Goal: Information Seeking & Learning: Learn about a topic

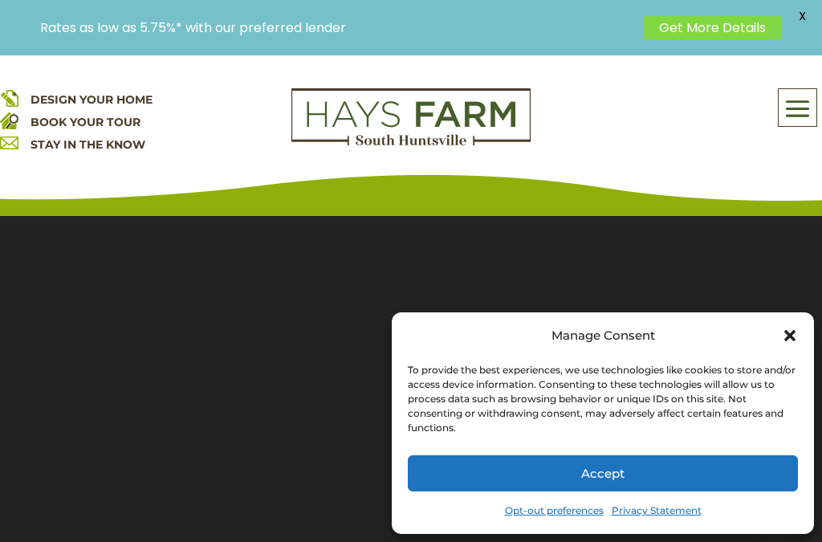
click at [795, 335] on icon "Close dialog" at bounding box center [790, 336] width 16 height 16
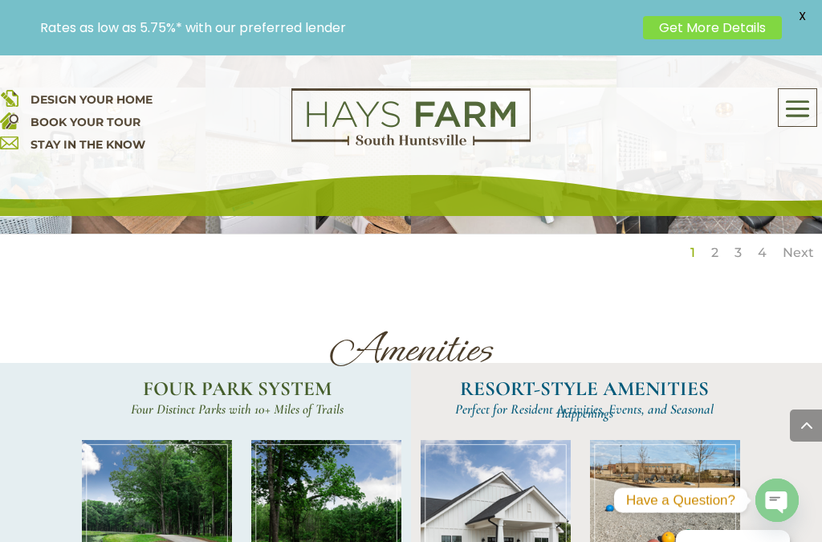
scroll to position [3184, 0]
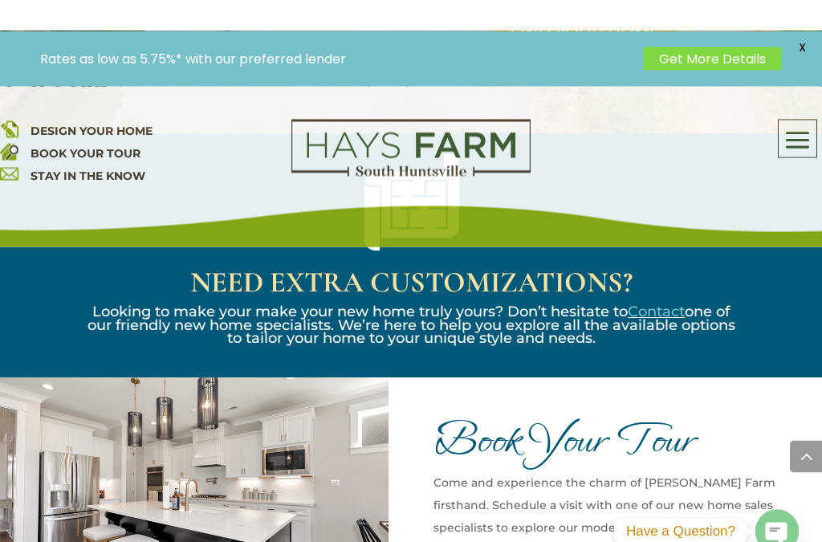
click at [799, 386] on div "Book Your Tour Come and experience the charm of Hays Farm firsthand. Schedule a…" at bounding box center [627, 508] width 389 height 323
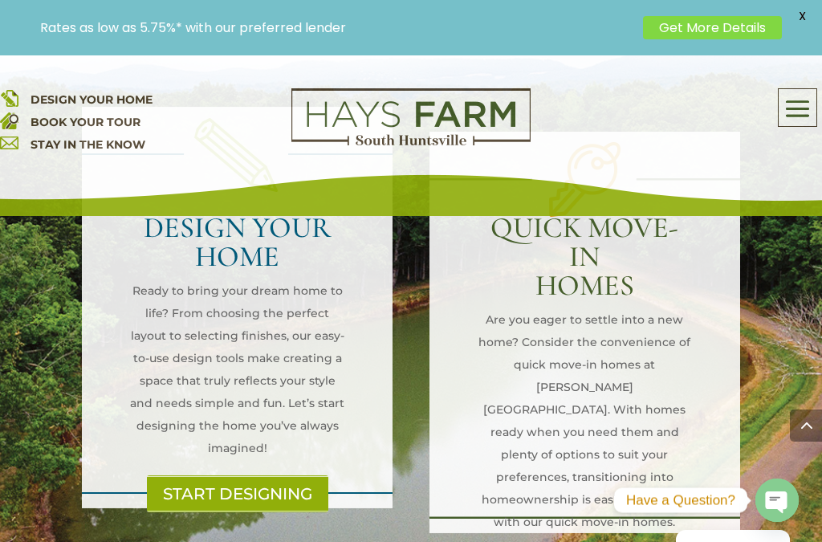
scroll to position [1746, 0]
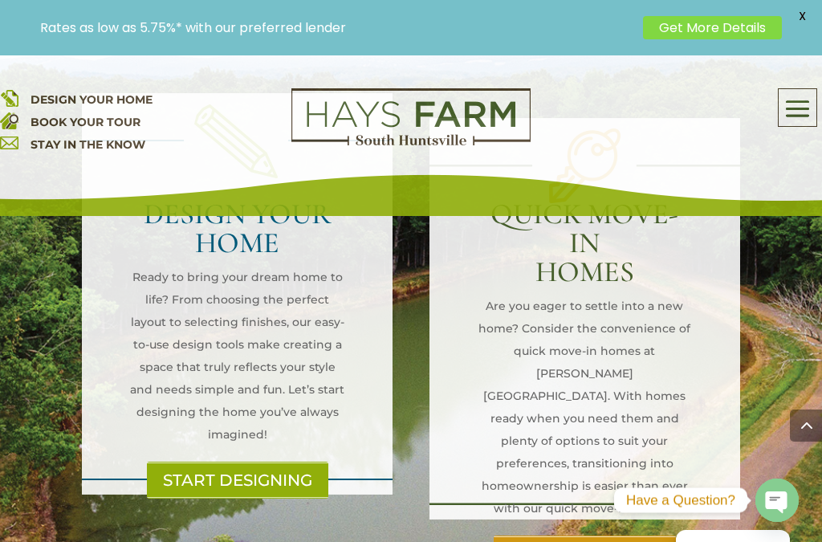
click at [770, 341] on div "DESIGN YOUR HOME Ready to bring your dream home to life? From choosing the perf…" at bounding box center [411, 319] width 822 height 670
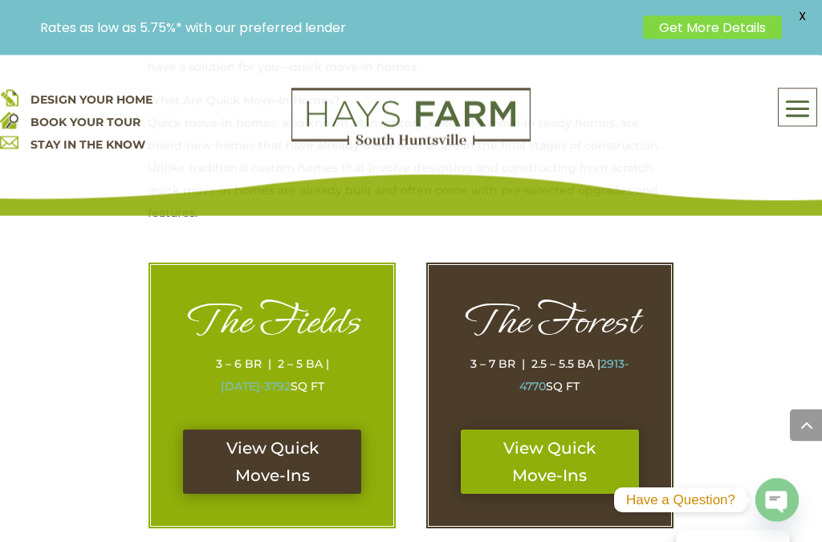
scroll to position [763, 0]
click at [262, 437] on link "View Quick Move-Ins" at bounding box center [272, 461] width 178 height 64
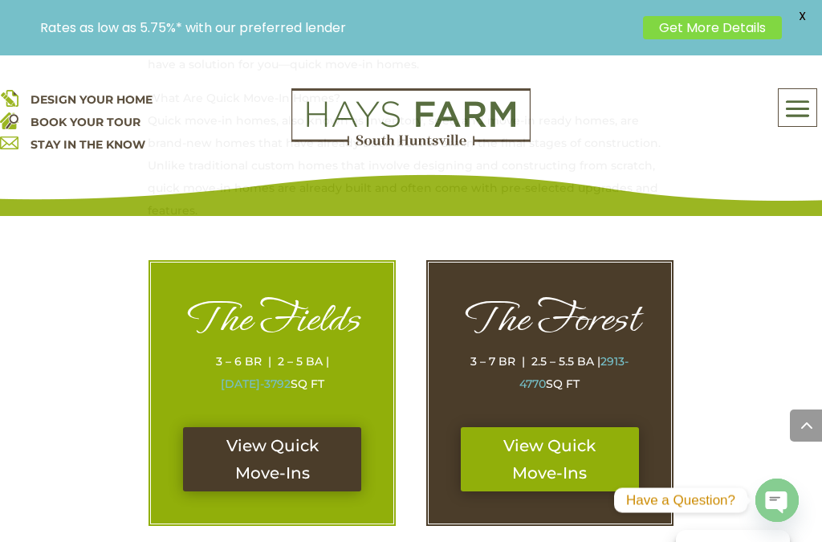
scroll to position [759, 0]
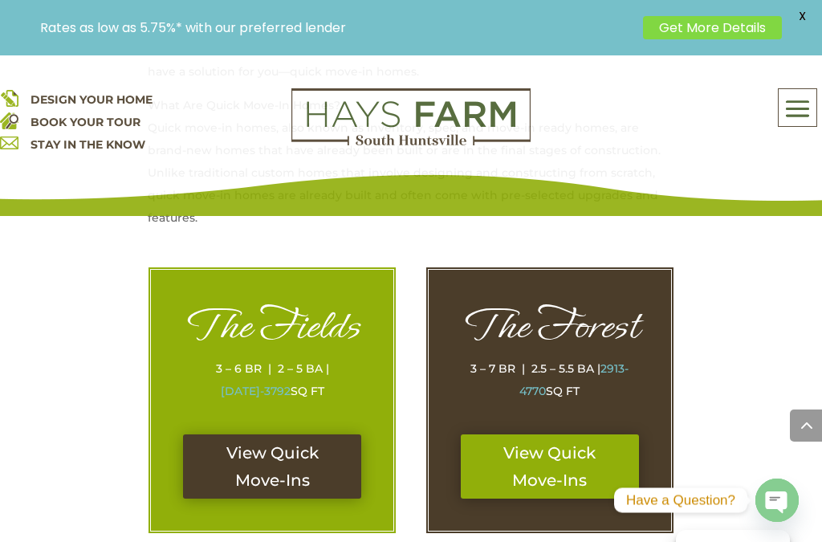
click at [557, 452] on link "View Quick Move-Ins" at bounding box center [550, 466] width 178 height 64
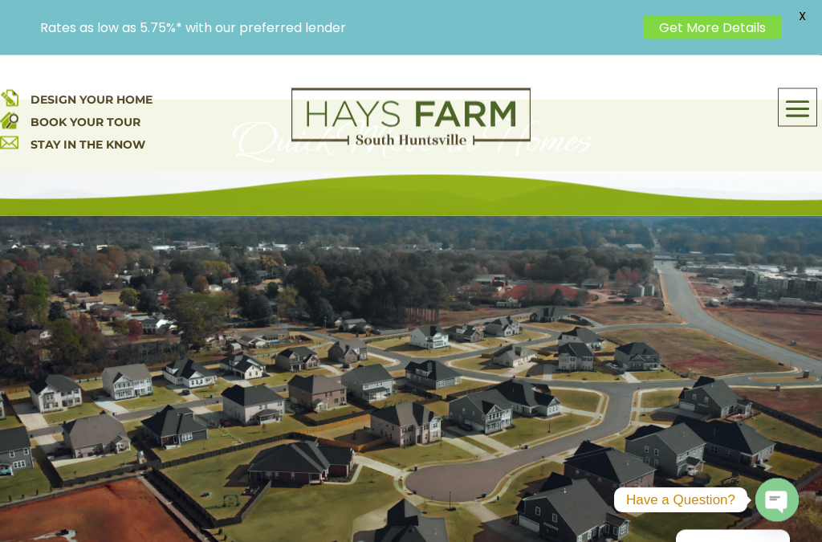
scroll to position [0, 0]
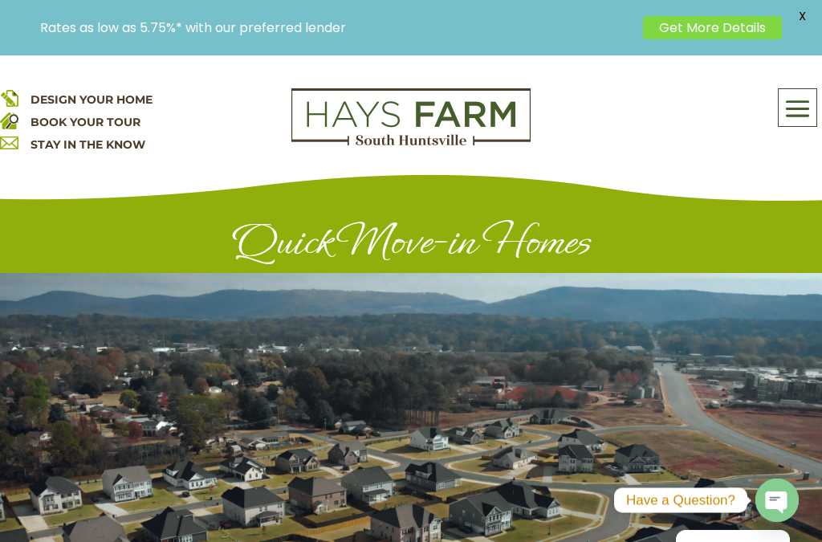
click at [799, 108] on span at bounding box center [798, 108] width 38 height 37
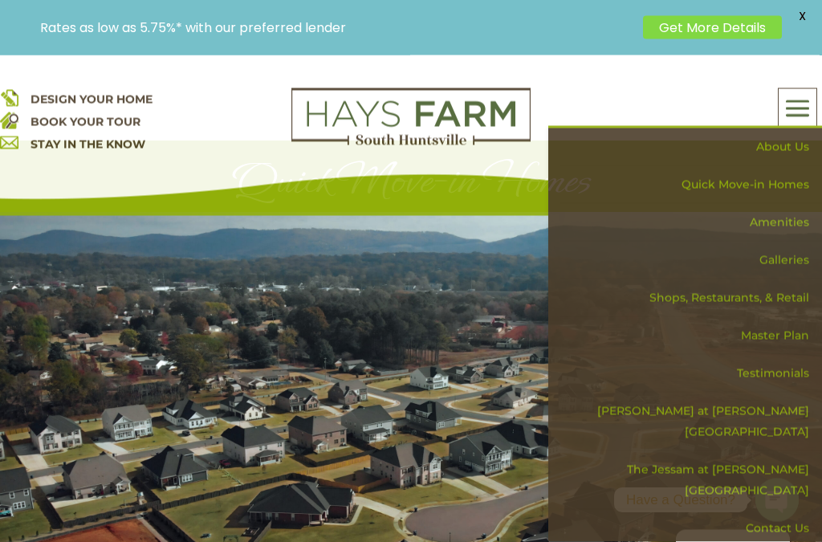
scroll to position [81, 0]
click at [783, 451] on link "The Jessam at [PERSON_NAME][GEOGRAPHIC_DATA]" at bounding box center [690, 480] width 262 height 59
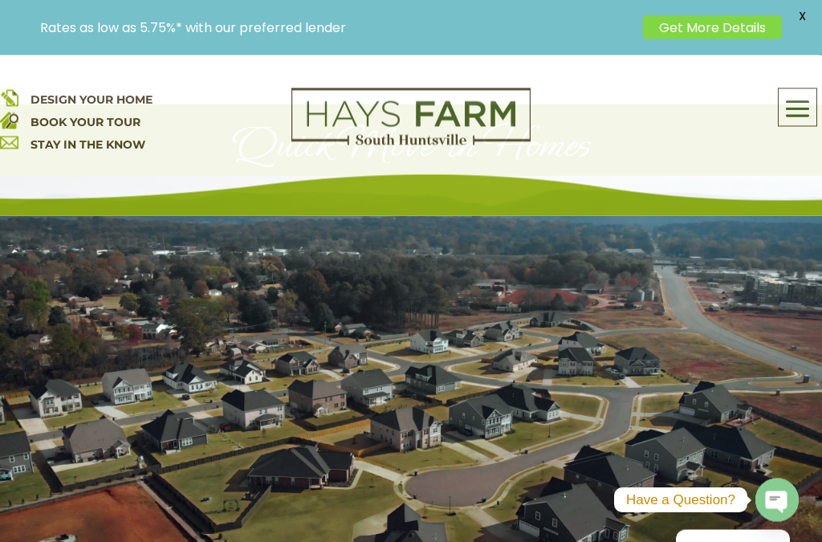
scroll to position [117, 0]
click at [139, 101] on span "DESIGN YOUR HOME" at bounding box center [92, 99] width 122 height 14
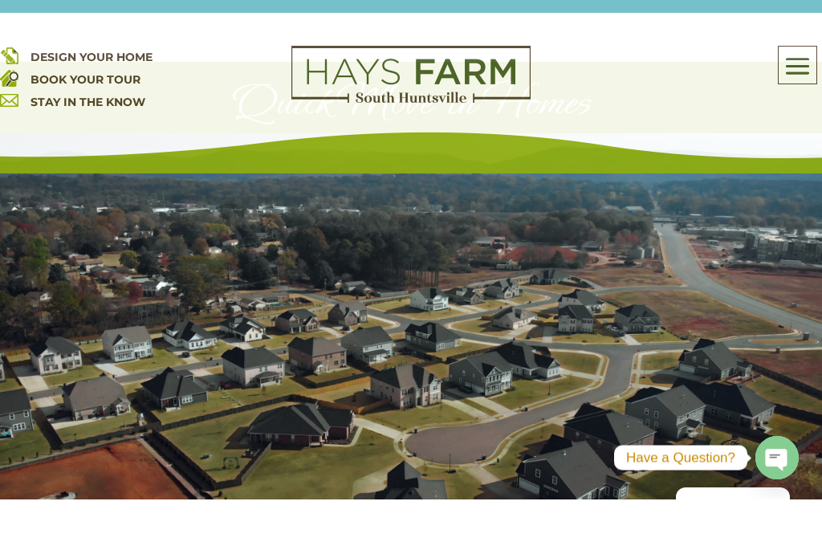
scroll to position [161, 0]
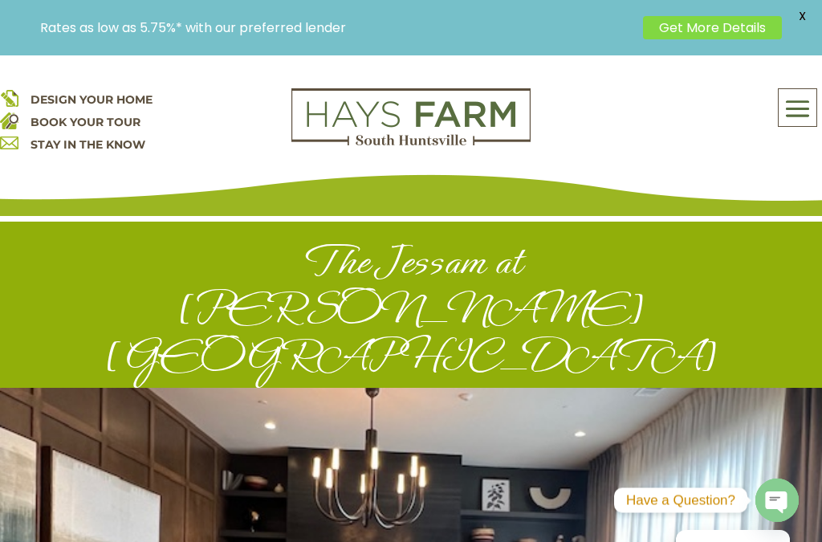
click at [799, 108] on span at bounding box center [798, 108] width 38 height 37
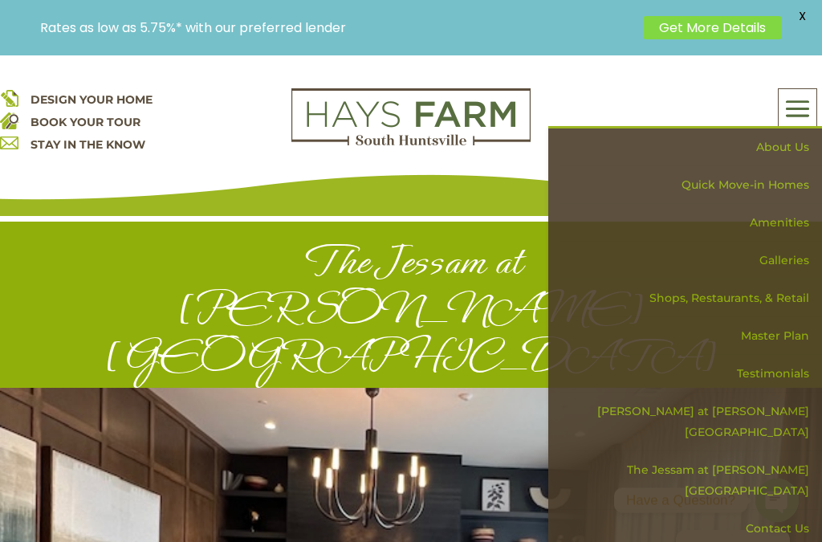
click at [725, 409] on link "[PERSON_NAME] at [PERSON_NAME][GEOGRAPHIC_DATA]" at bounding box center [690, 422] width 262 height 59
